Goal: Task Accomplishment & Management: Use online tool/utility

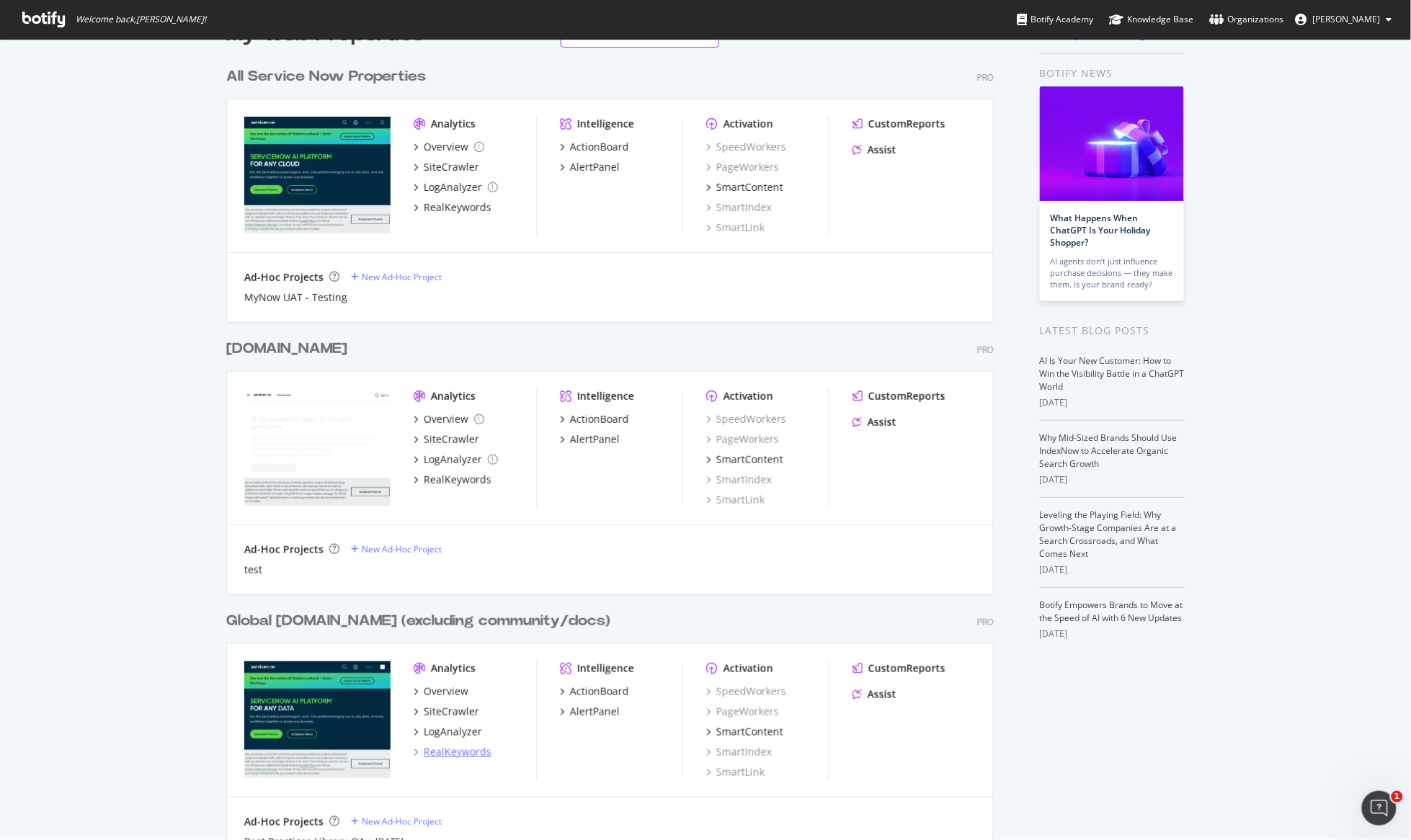
scroll to position [48, 0]
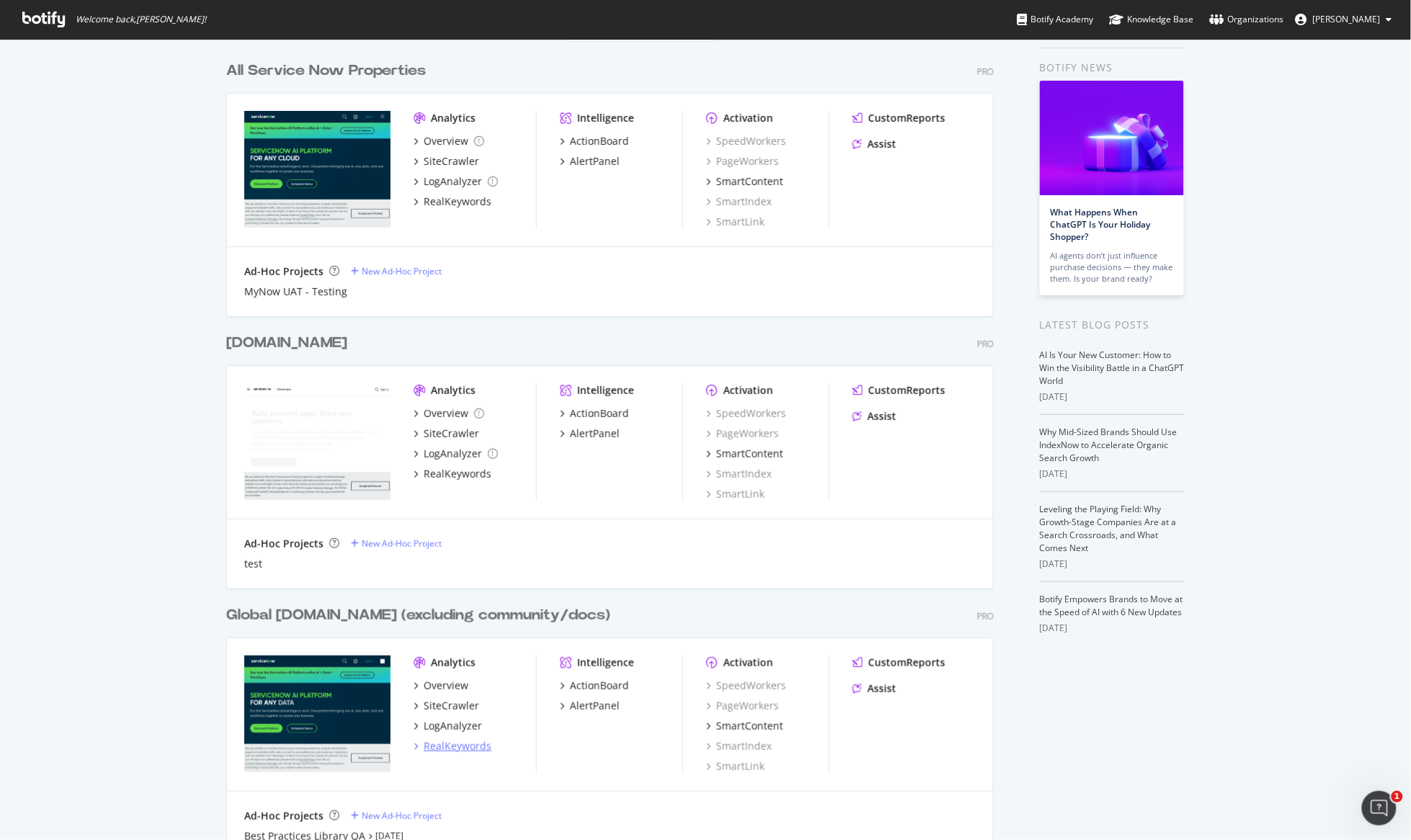
click at [467, 750] on div "RealKeywords" at bounding box center [458, 747] width 68 height 15
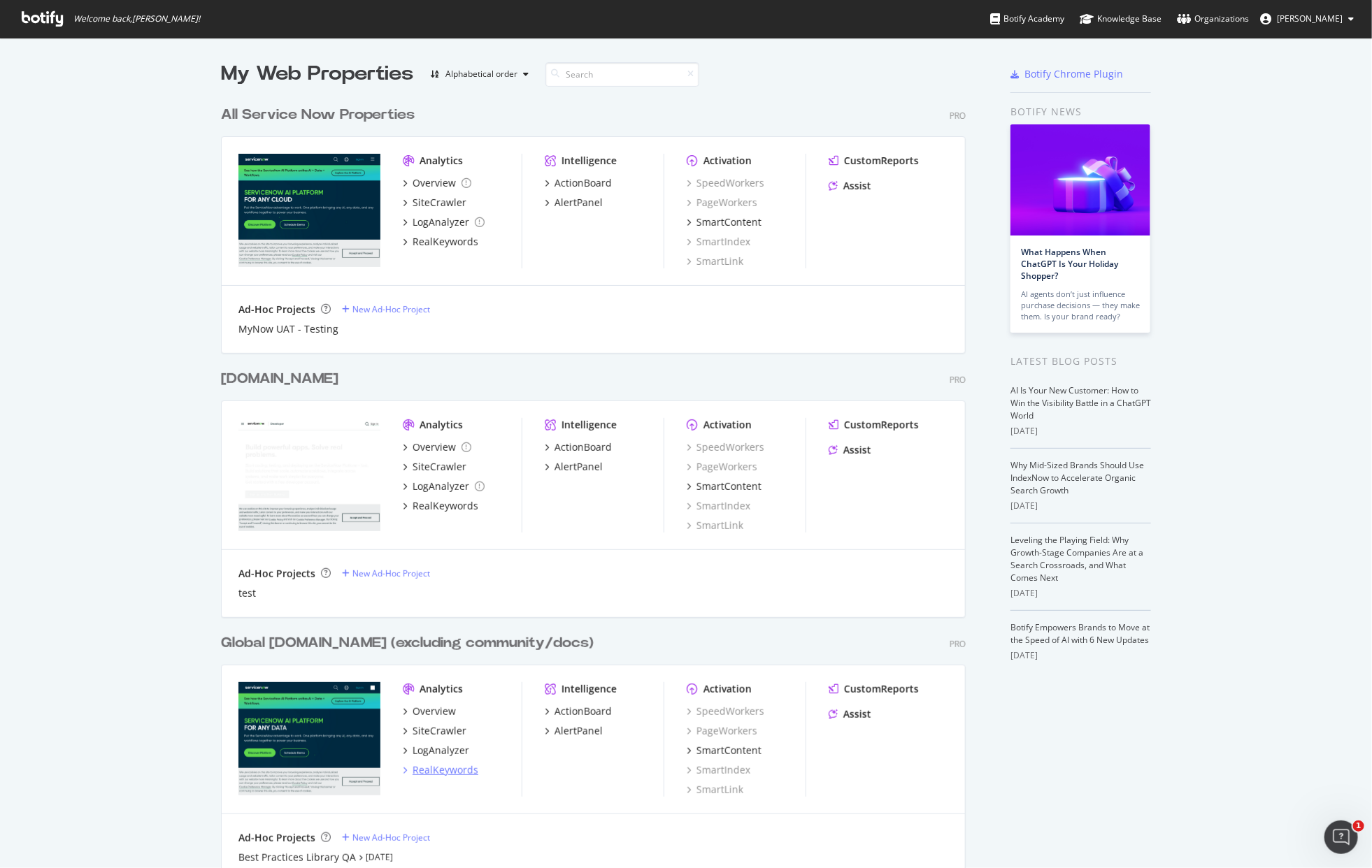
click at [445, 769] on div "RealKeywords" at bounding box center [446, 770] width 66 height 14
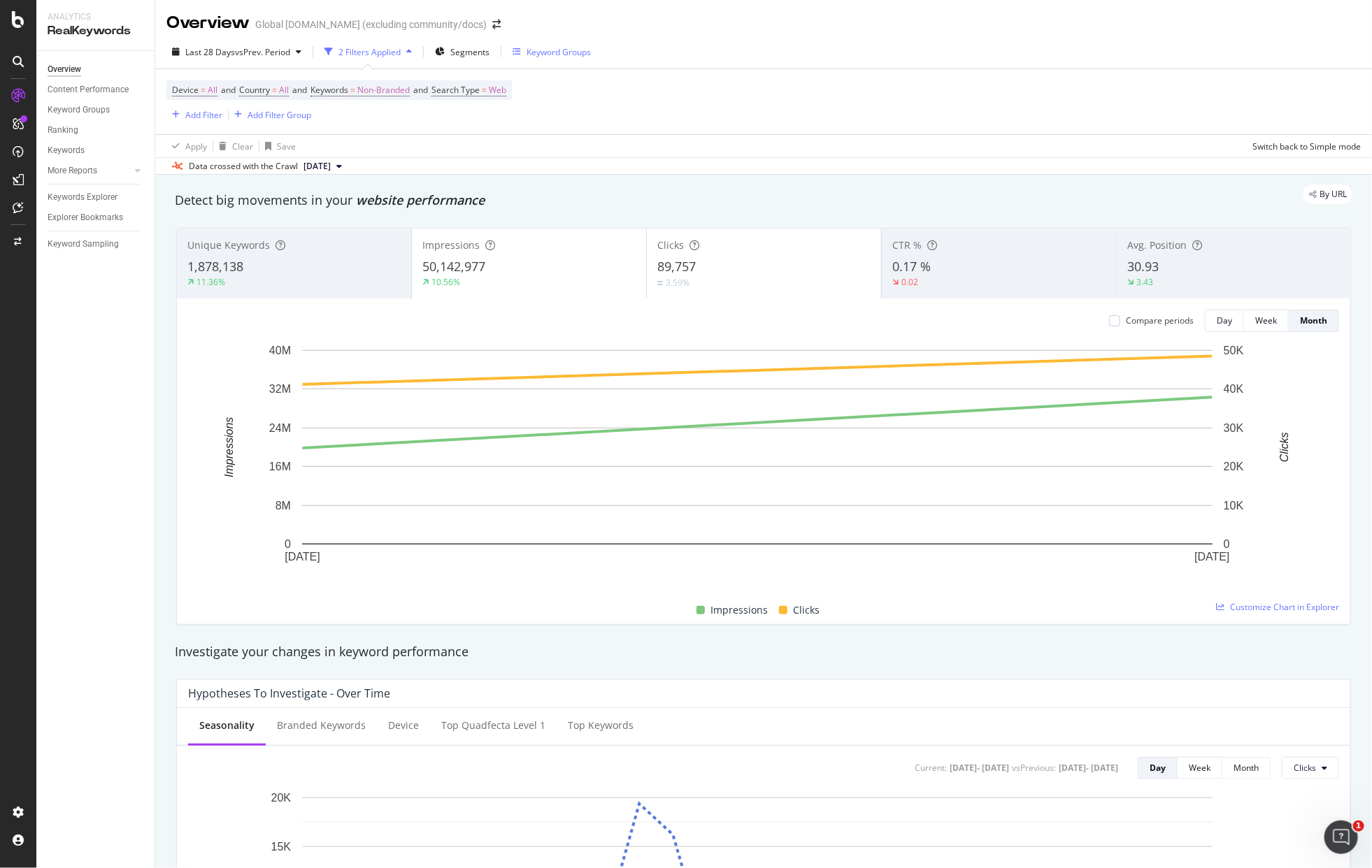
click at [535, 48] on div "Keyword Groups" at bounding box center [559, 52] width 64 height 12
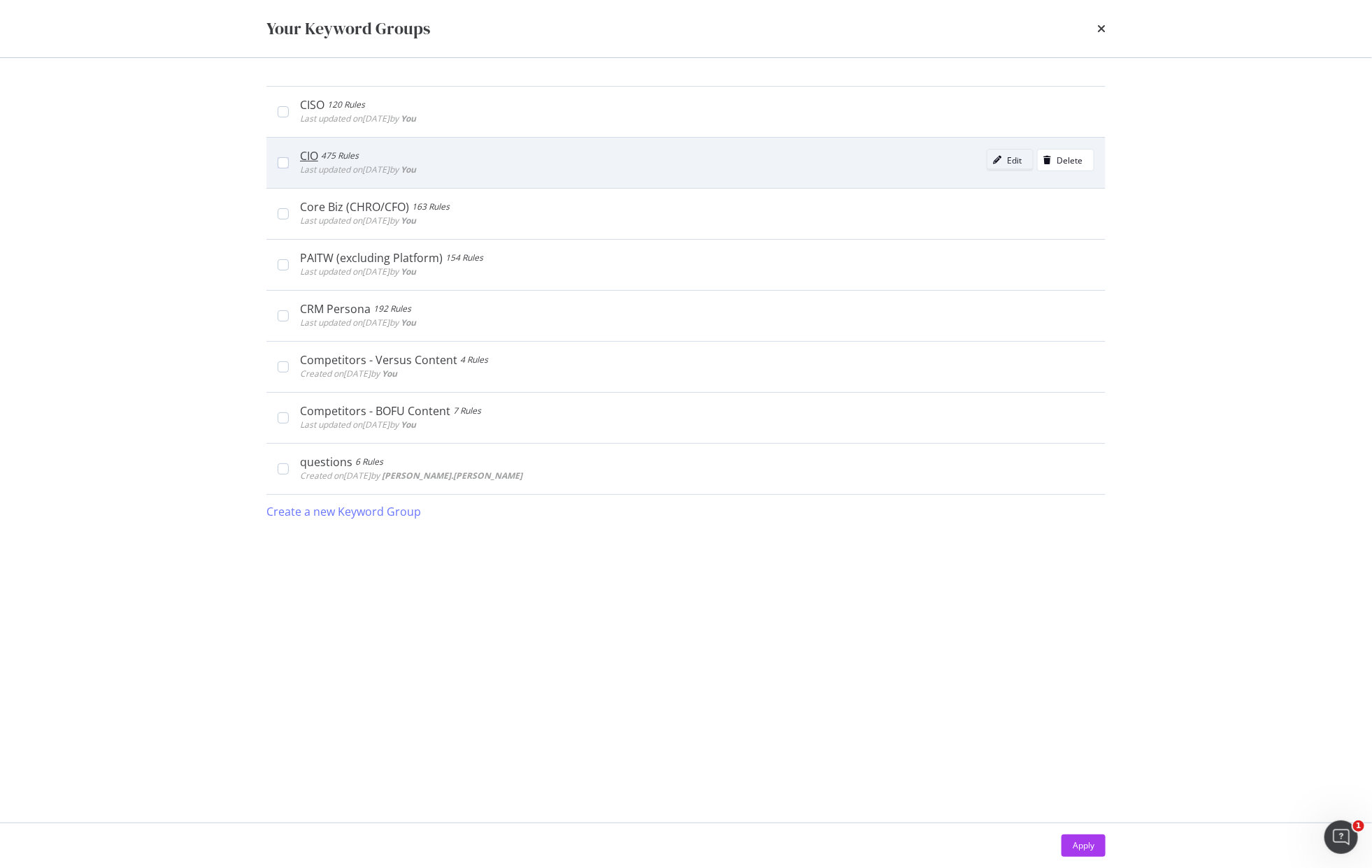
click at [1007, 160] on div "Edit" at bounding box center [1014, 160] width 15 height 12
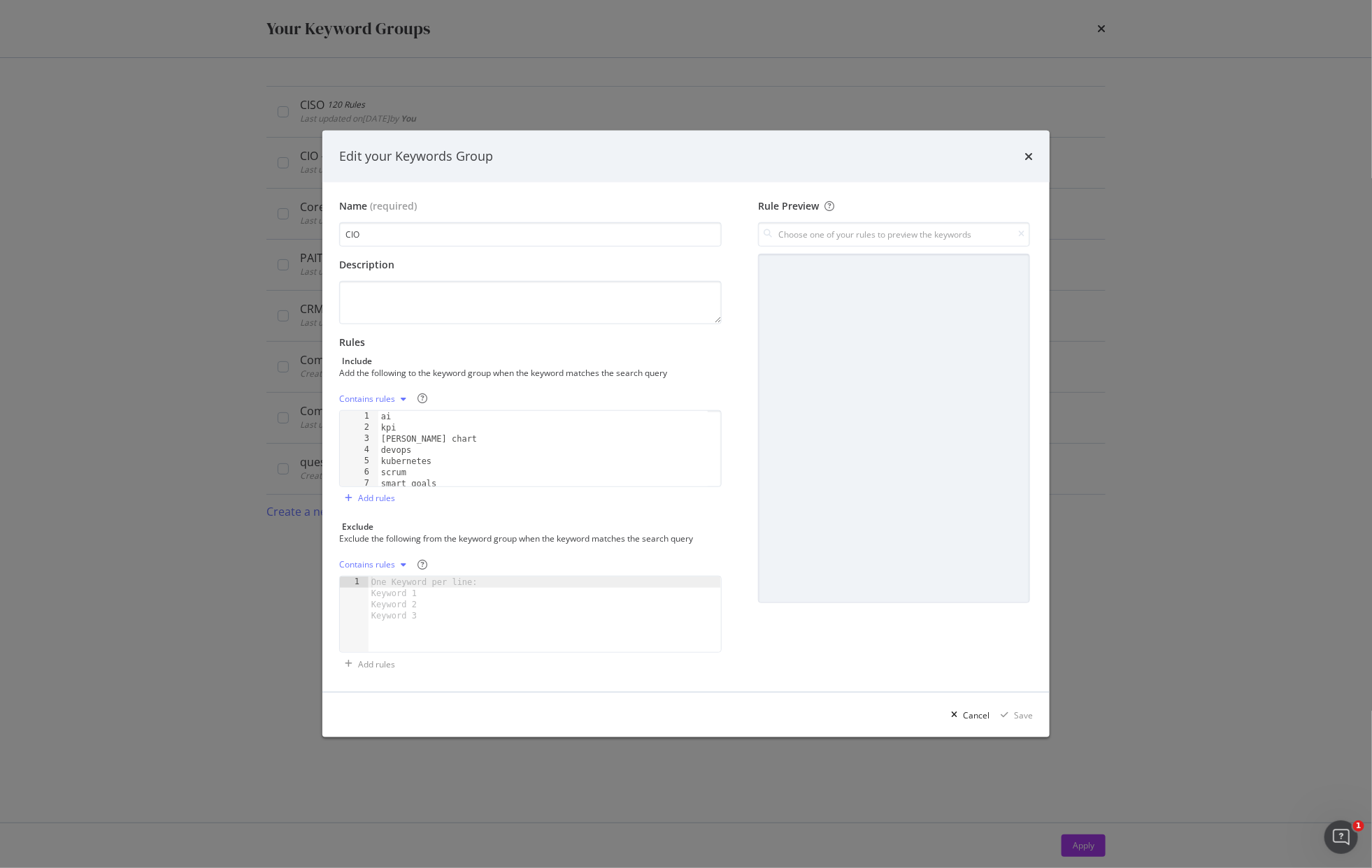
click at [513, 460] on div "ai kpi gantt chart devops kubernetes scrum smart goals roi" at bounding box center [543, 460] width 329 height 98
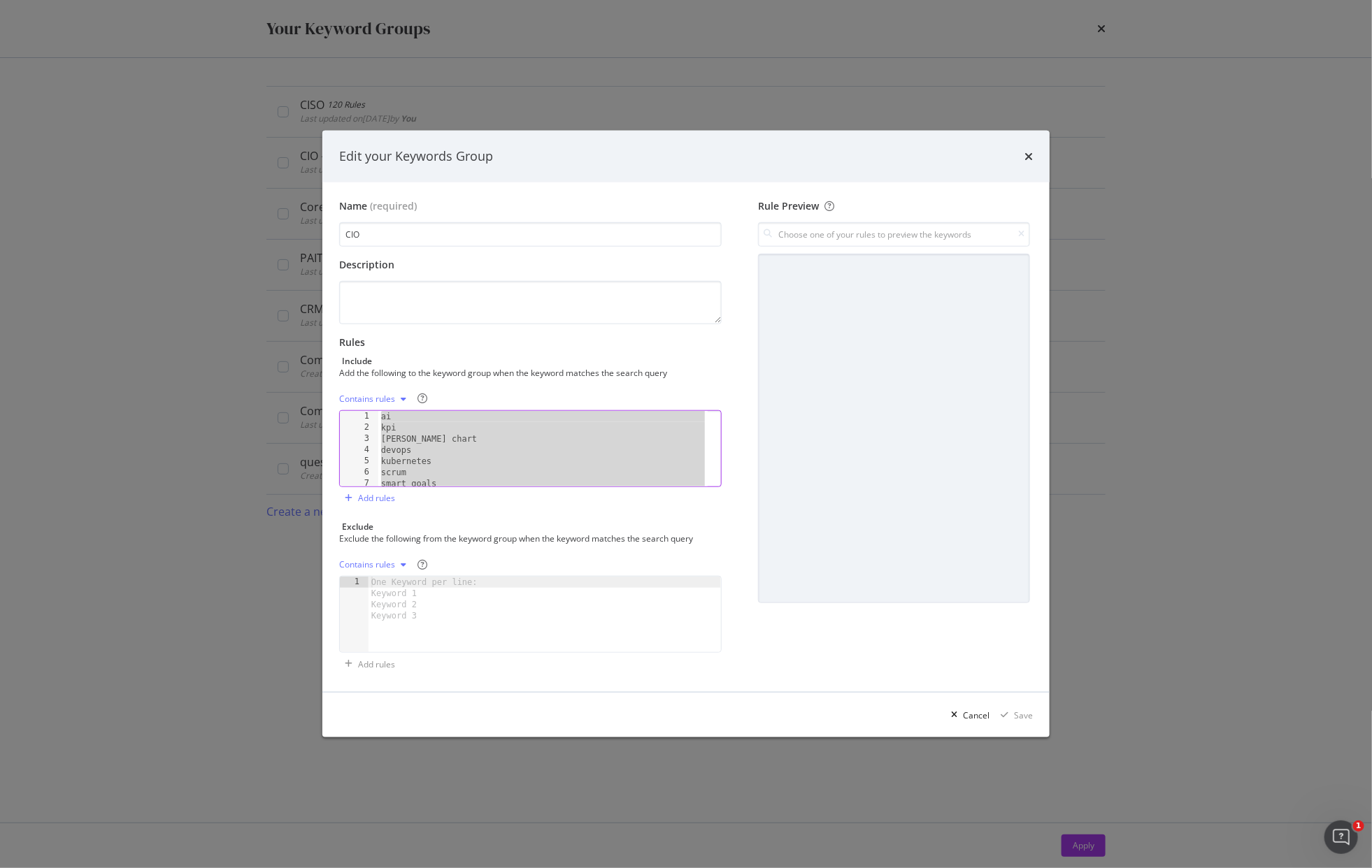
paste textarea "Cursor at row 475"
type textarea "ai ticketing"
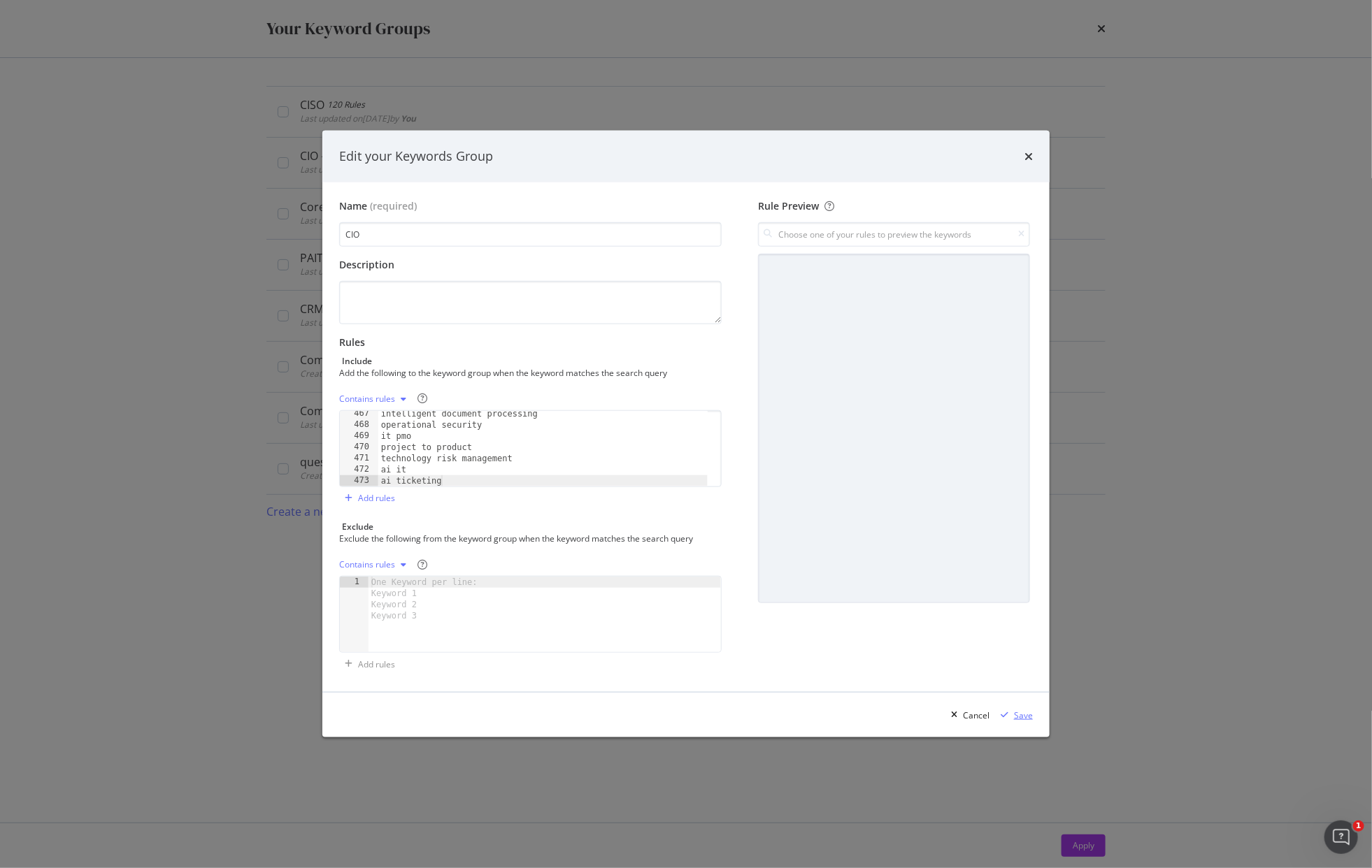
click at [1030, 713] on div "Save" at bounding box center [1023, 715] width 19 height 12
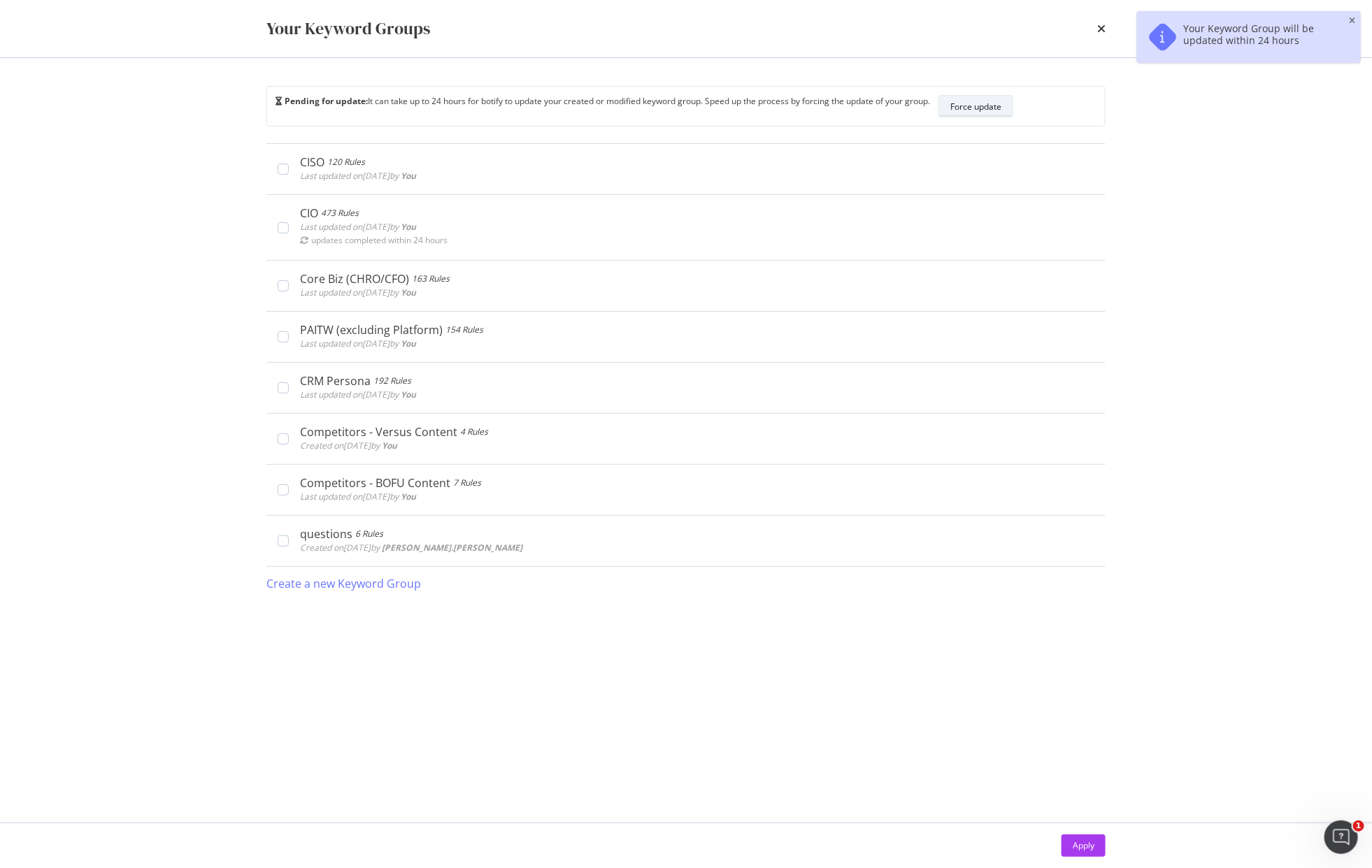
click at [996, 101] on div "Force update" at bounding box center [976, 106] width 51 height 12
